Goal: Information Seeking & Learning: Understand process/instructions

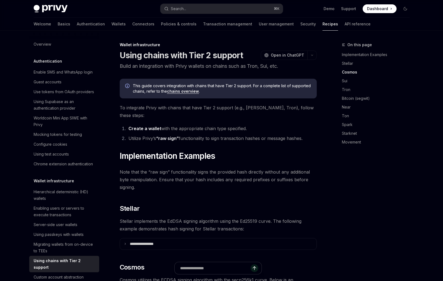
scroll to position [266, 0]
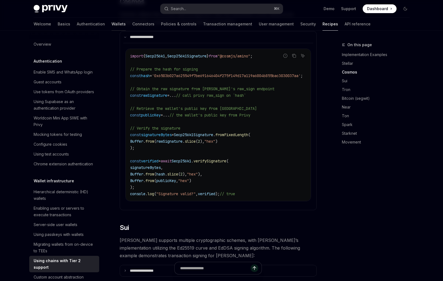
click at [112, 24] on link "Wallets" at bounding box center [119, 24] width 14 height 13
type textarea "*"
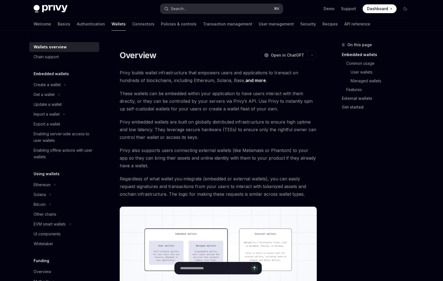
click at [180, 9] on div "Search..." at bounding box center [178, 8] width 15 height 7
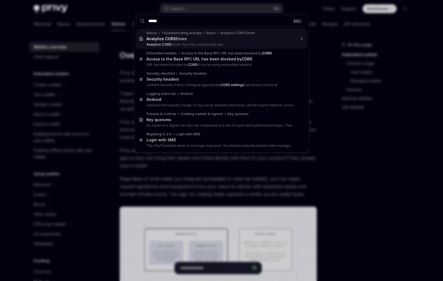
type input "******"
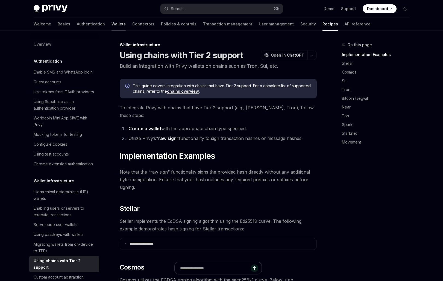
click at [112, 24] on link "Wallets" at bounding box center [119, 24] width 14 height 13
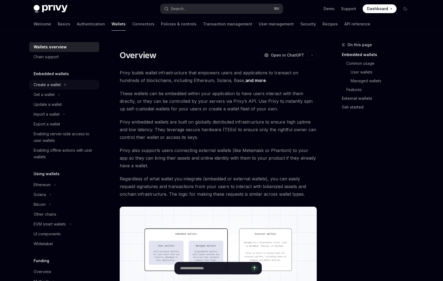
click at [57, 83] on div "Create a wallet" at bounding box center [47, 85] width 27 height 7
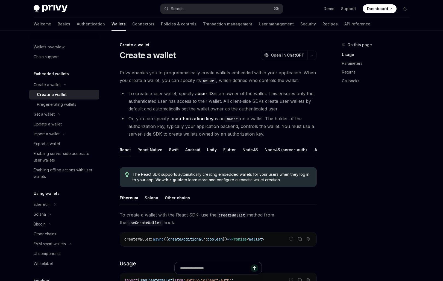
click at [57, 95] on div "Create a wallet" at bounding box center [52, 94] width 30 height 7
click at [182, 193] on button "Other chains" at bounding box center [177, 197] width 25 height 13
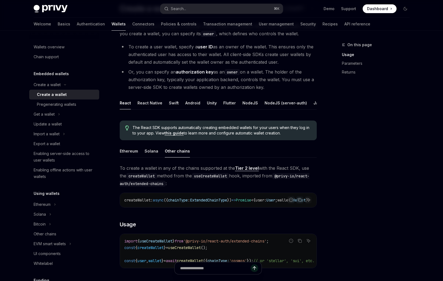
scroll to position [48, 0]
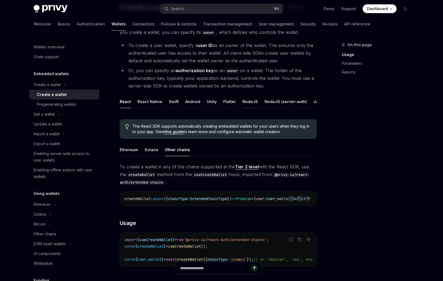
click at [246, 99] on button "NodeJS" at bounding box center [251, 101] width 16 height 13
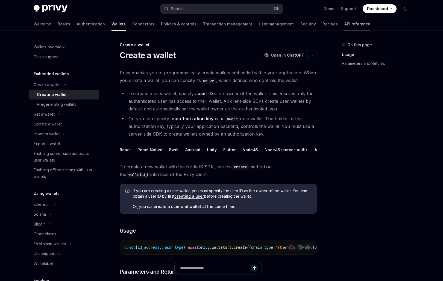
click at [345, 22] on link "API reference" at bounding box center [358, 24] width 26 height 13
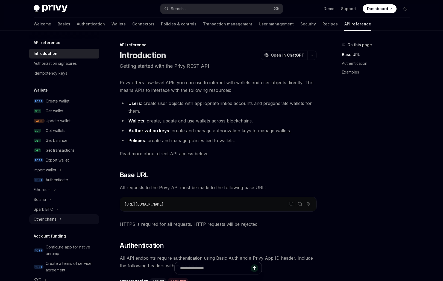
click at [50, 222] on div "Other chains" at bounding box center [45, 219] width 23 height 7
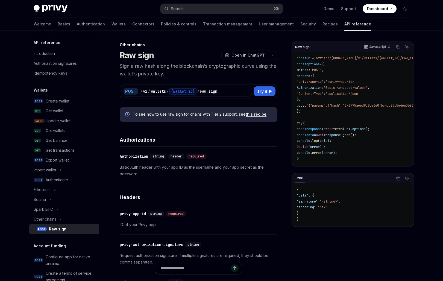
click at [53, 227] on div "Raw sign" at bounding box center [58, 229] width 18 height 7
click at [191, 176] on p "Basic Auth header with your app ID as the username and your app secret as the p…" at bounding box center [199, 170] width 158 height 13
type textarea "*"
